Goal: Task Accomplishment & Management: Manage account settings

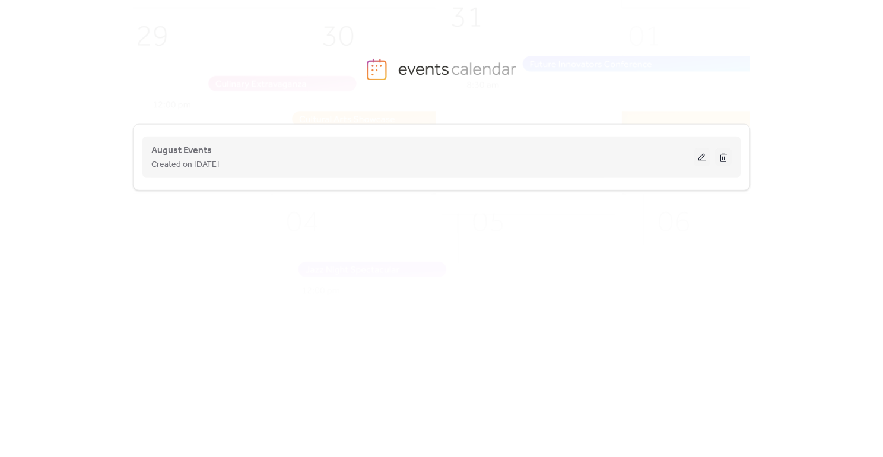
click at [475, 155] on div "August Events Created on [DATE]" at bounding box center [422, 157] width 542 height 28
click at [699, 157] on button at bounding box center [702, 157] width 17 height 18
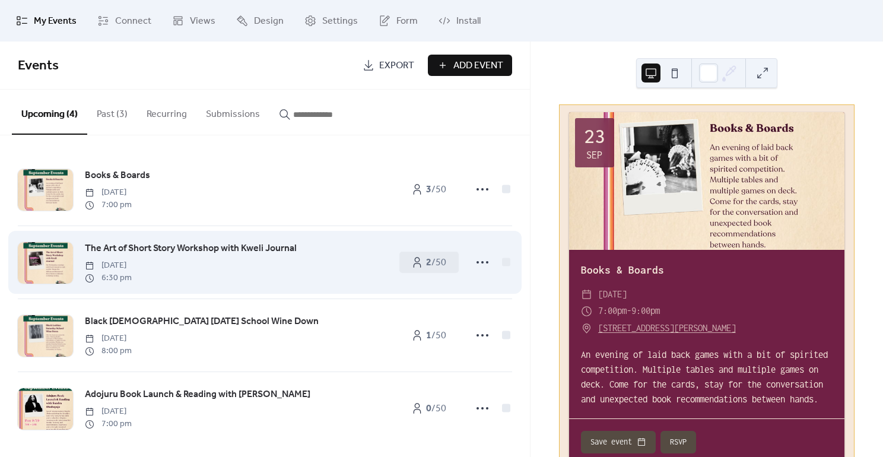
scroll to position [7, 0]
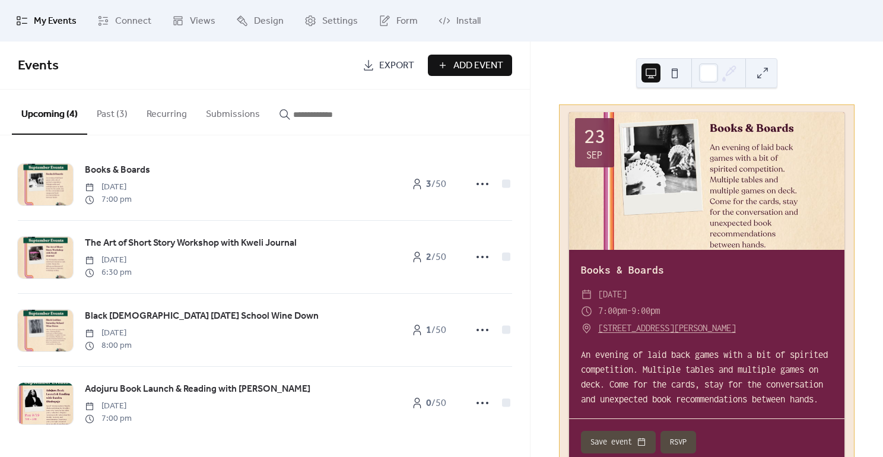
click at [678, 75] on button at bounding box center [674, 72] width 19 height 19
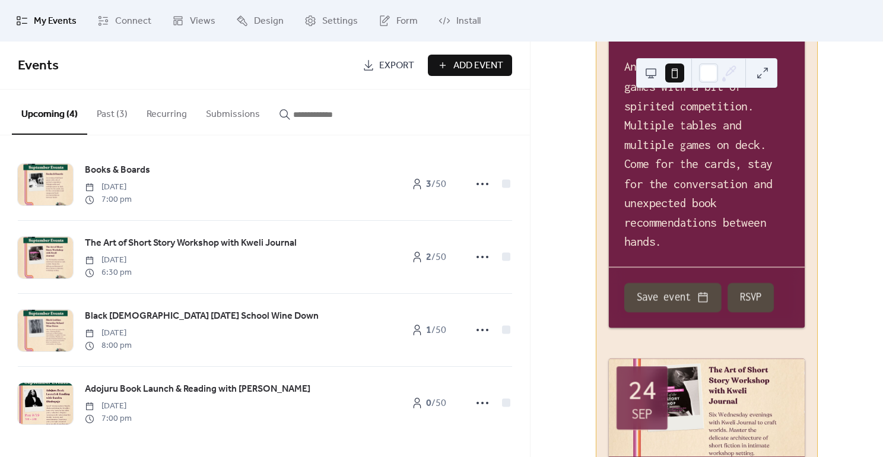
scroll to position [373, 0]
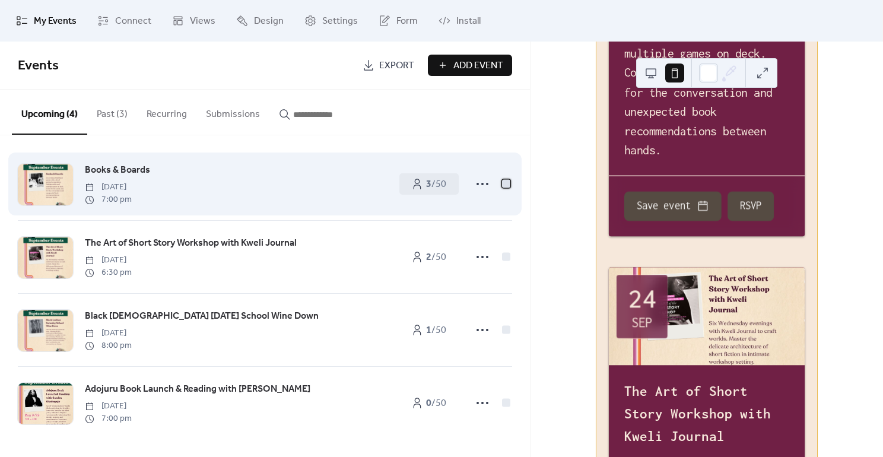
click at [502, 184] on div at bounding box center [506, 183] width 8 height 8
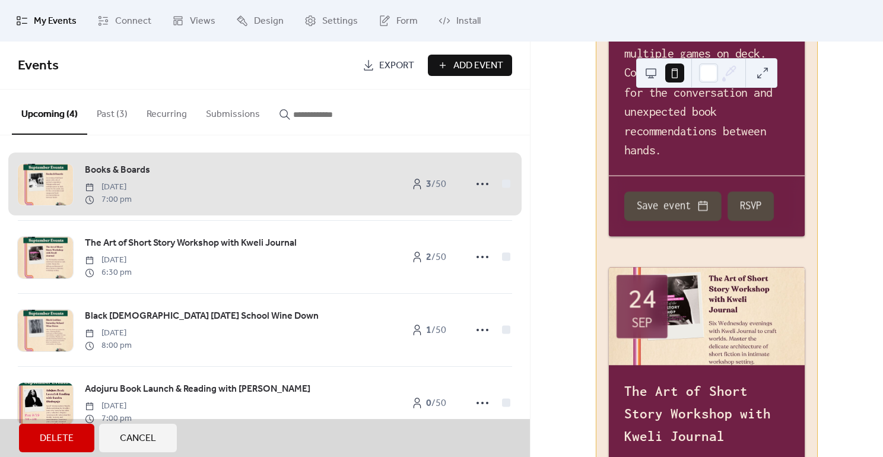
click at [500, 184] on div "Books & Boards [DATE] 7:00 pm 3 / 50" at bounding box center [265, 184] width 494 height 72
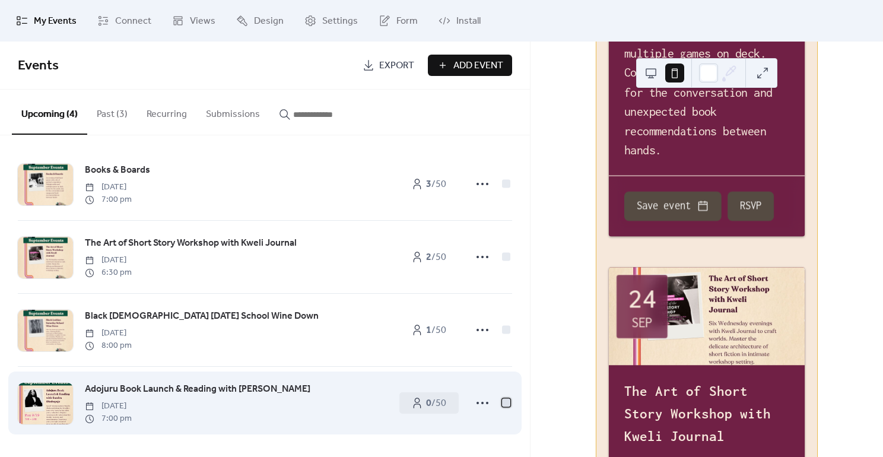
click at [503, 401] on div at bounding box center [506, 402] width 8 height 8
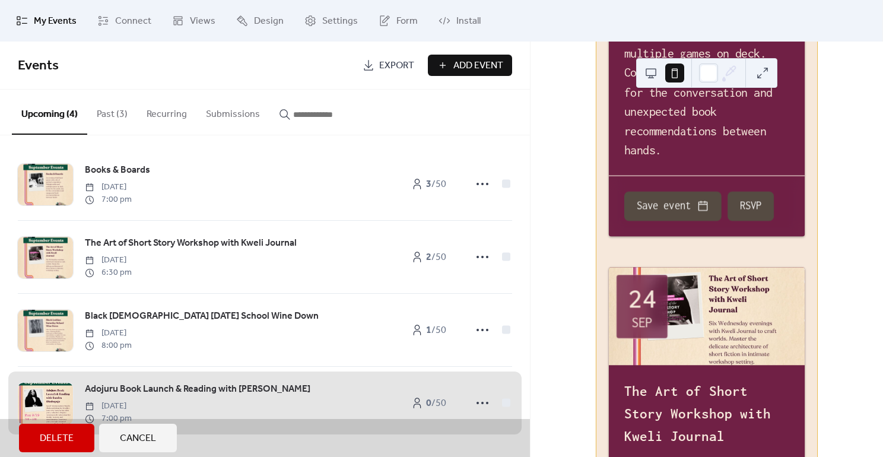
click at [476, 402] on div "Adojuru Book Launch & Reading with [PERSON_NAME] [DATE] 7:00 pm 0 / 50" at bounding box center [265, 402] width 494 height 73
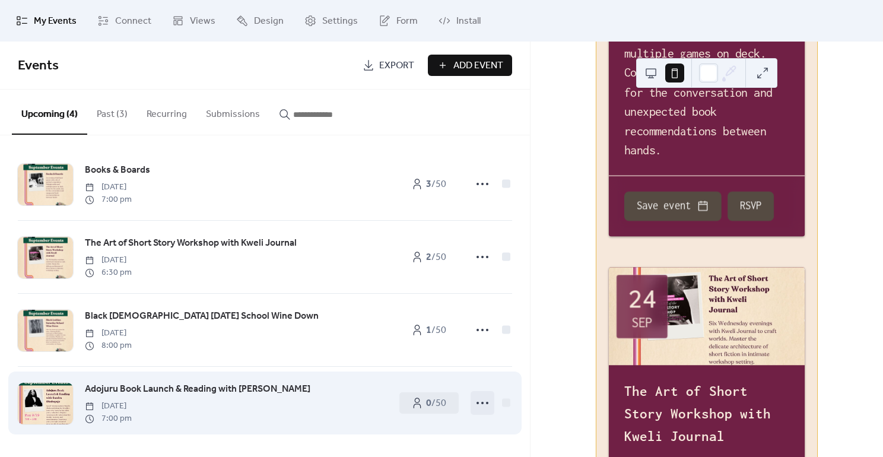
click at [476, 403] on circle at bounding box center [477, 403] width 2 height 2
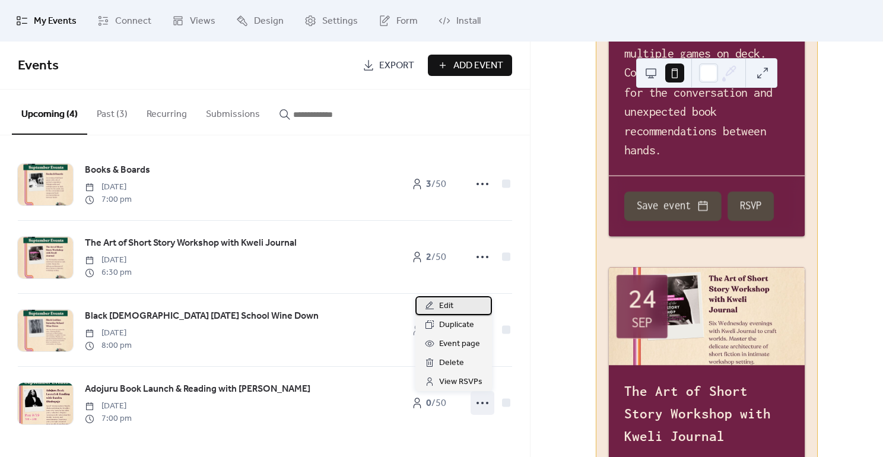
click at [463, 304] on div "Edit" at bounding box center [453, 305] width 77 height 19
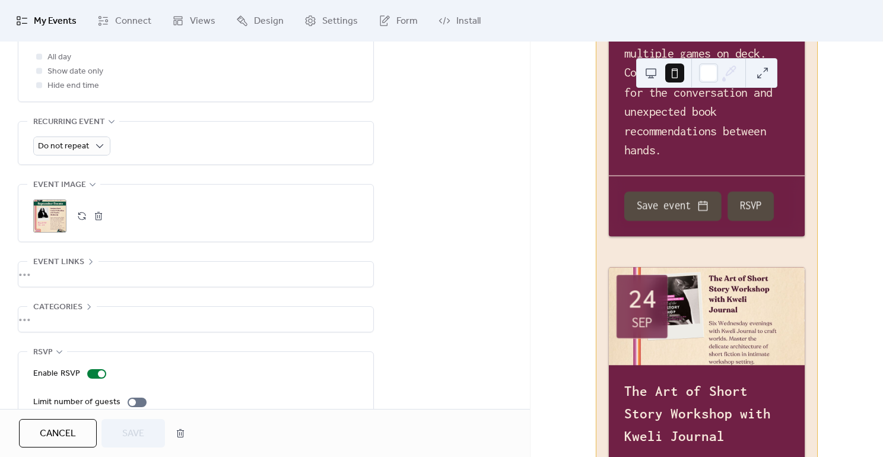
scroll to position [522, 0]
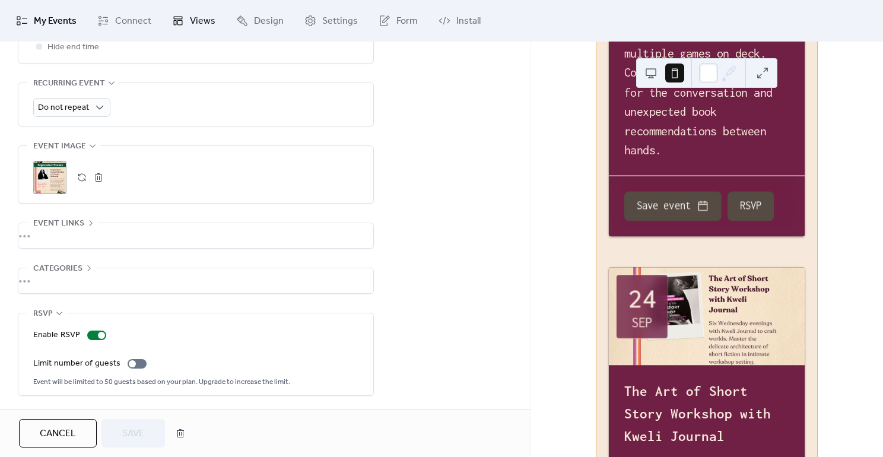
click at [195, 14] on span "Views" at bounding box center [203, 21] width 26 height 14
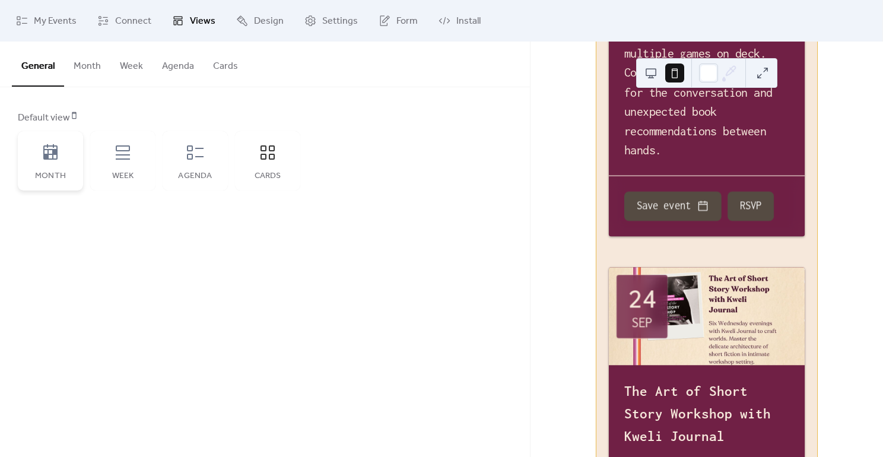
click at [51, 152] on icon at bounding box center [50, 152] width 19 height 19
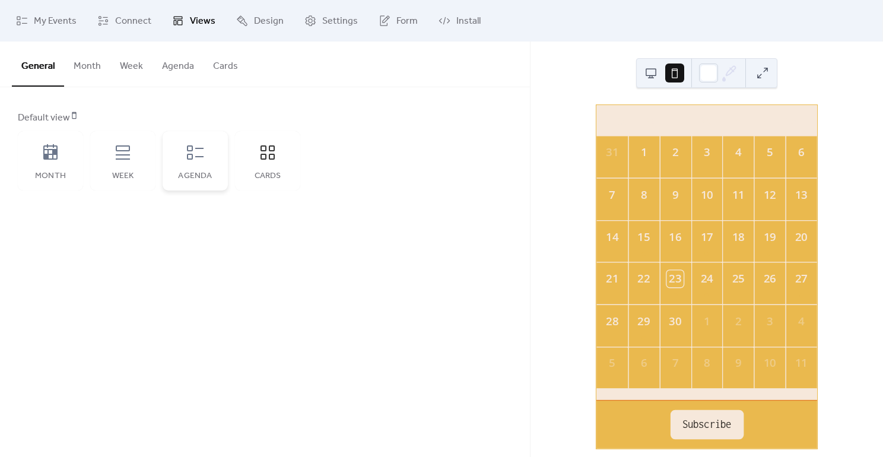
click at [193, 164] on div "Agenda" at bounding box center [195, 160] width 65 height 59
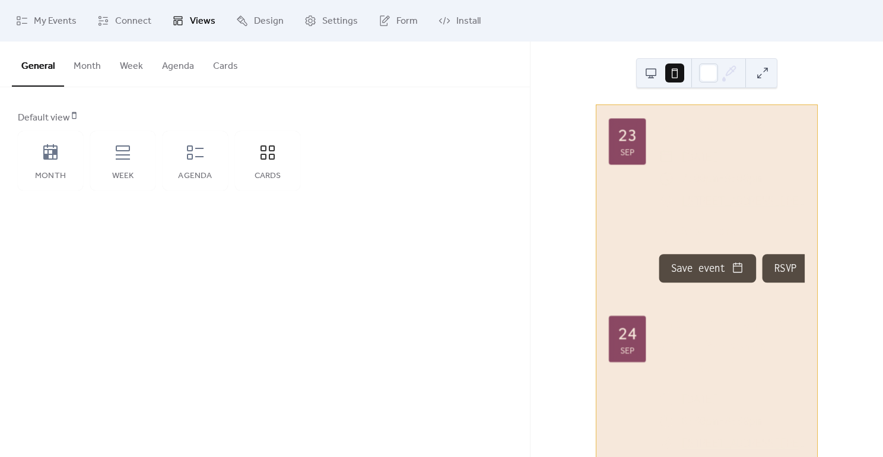
click at [171, 71] on button "Agenda" at bounding box center [177, 64] width 51 height 44
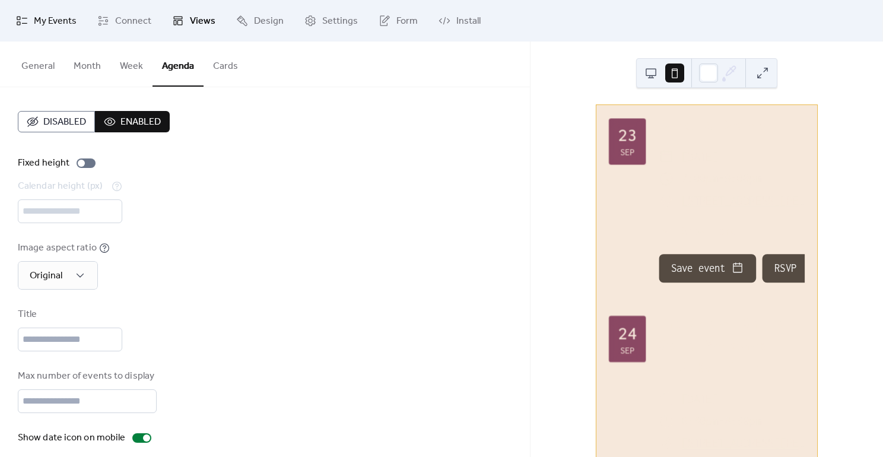
click at [58, 14] on span "My Events" at bounding box center [55, 21] width 43 height 14
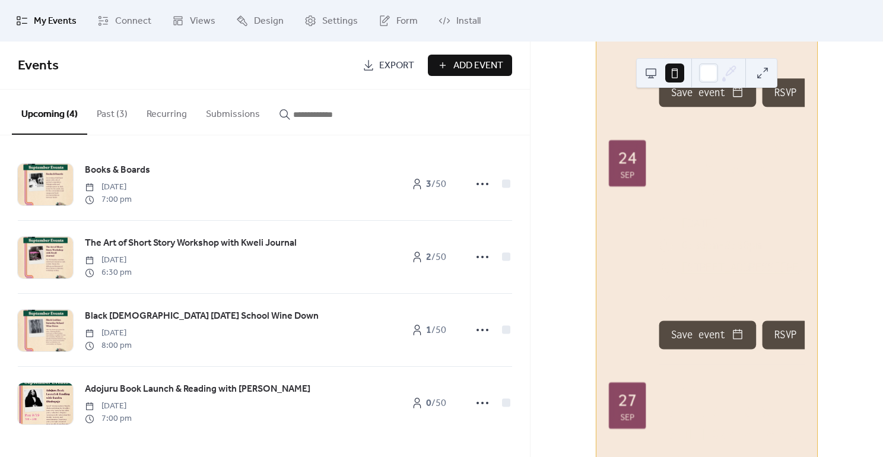
scroll to position [185, 0]
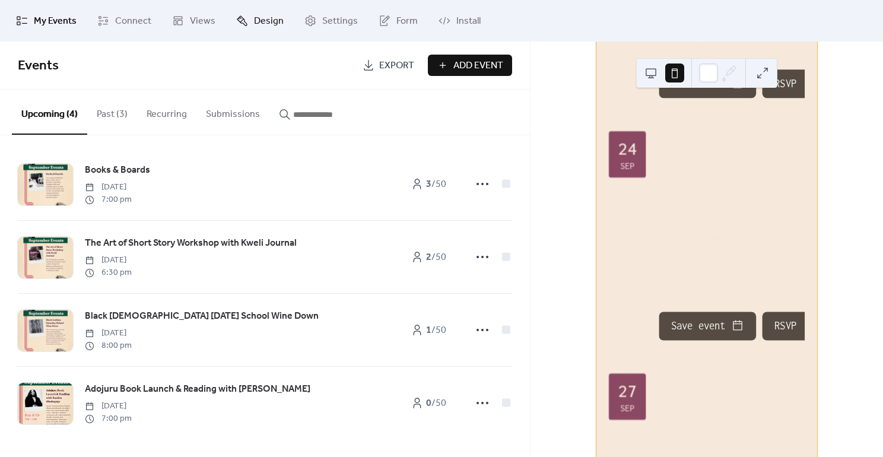
click at [256, 15] on span "Design" at bounding box center [269, 21] width 30 height 14
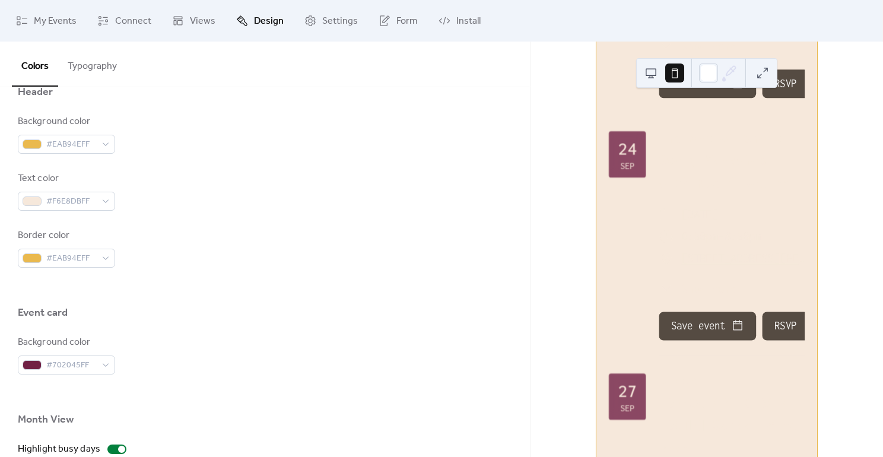
scroll to position [288, 0]
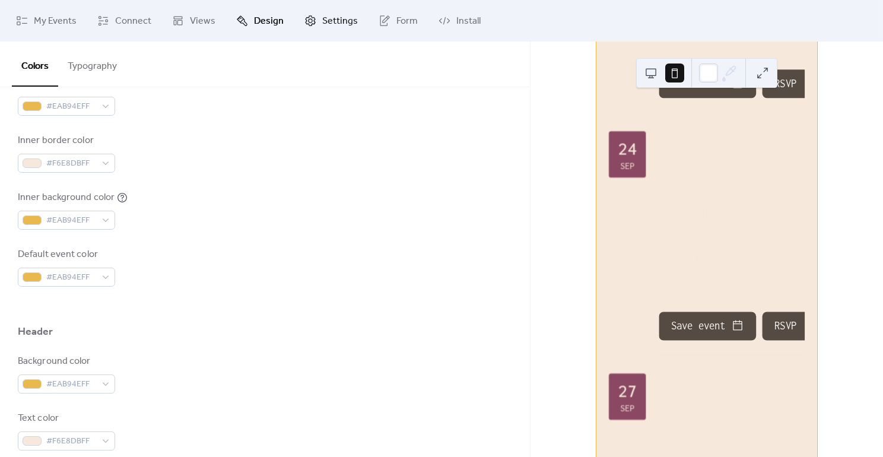
click at [326, 24] on span "Settings" at bounding box center [340, 21] width 36 height 14
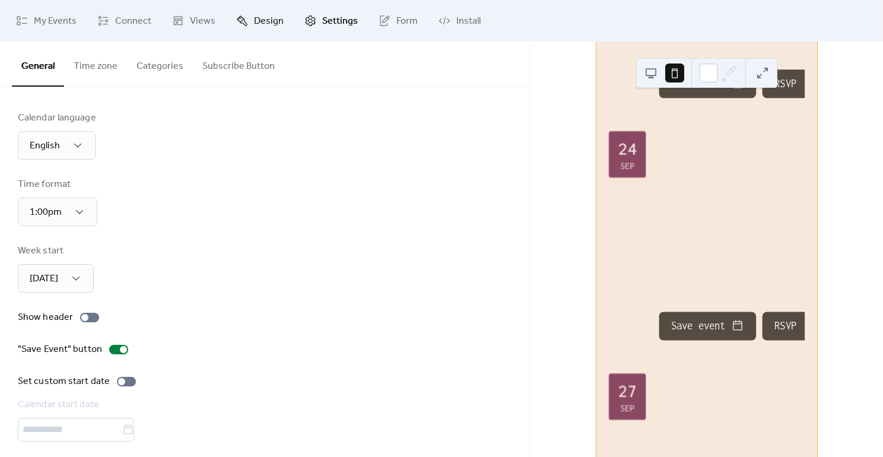
click at [274, 23] on span "Design" at bounding box center [269, 21] width 30 height 14
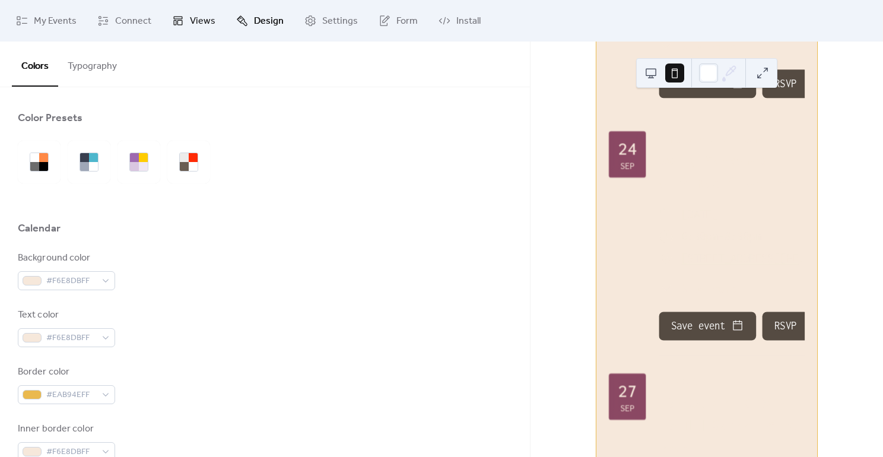
click at [201, 16] on span "Views" at bounding box center [203, 21] width 26 height 14
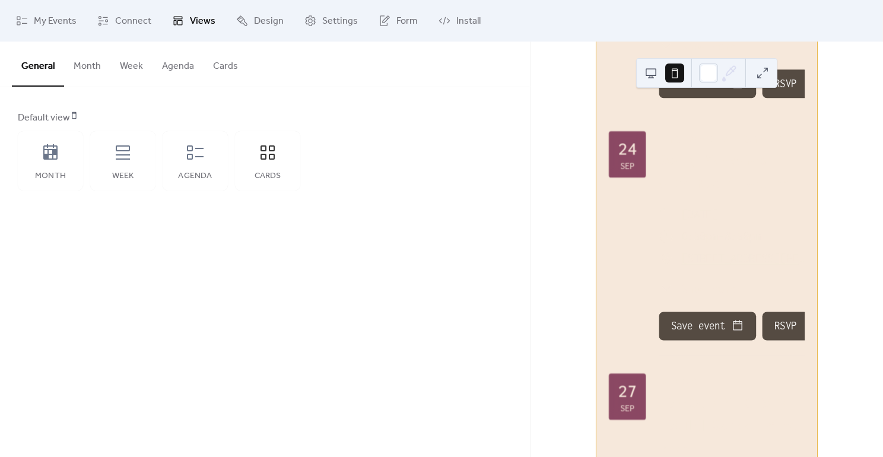
click at [223, 70] on button "Cards" at bounding box center [226, 64] width 44 height 44
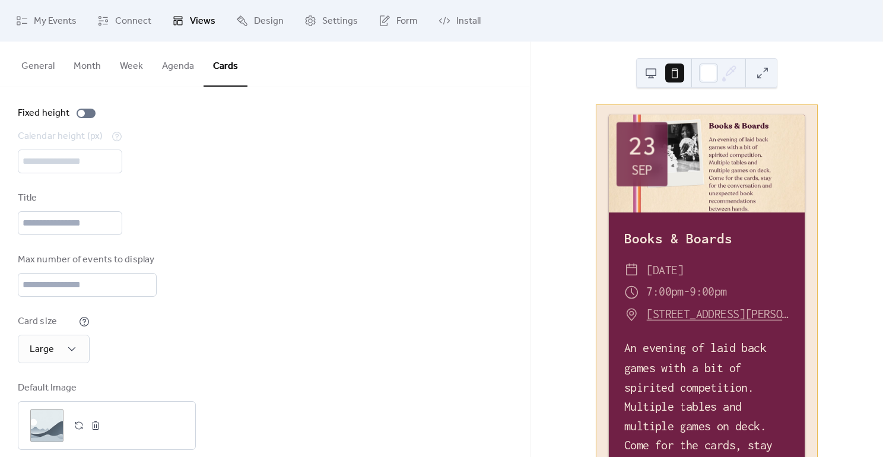
scroll to position [66, 0]
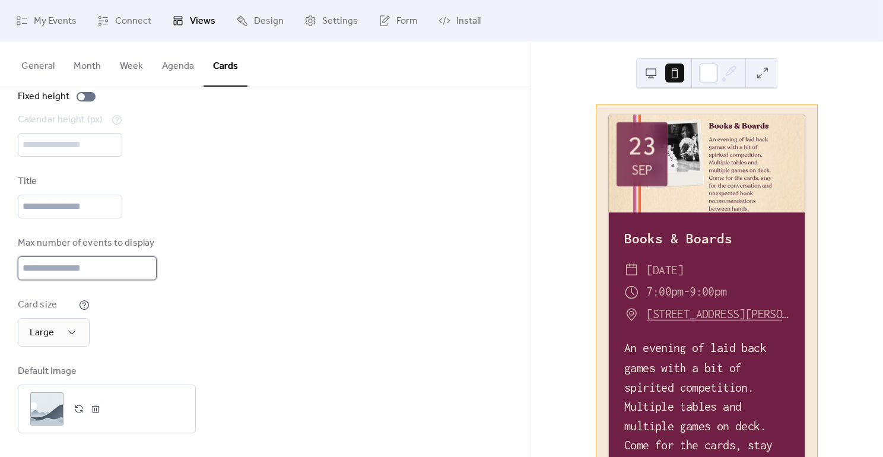
click at [107, 257] on input "*" at bounding box center [87, 268] width 139 height 24
type input "*"
click at [265, 242] on div "Max number of events to display *" at bounding box center [265, 258] width 494 height 44
